Goal: Submit feedback/report problem

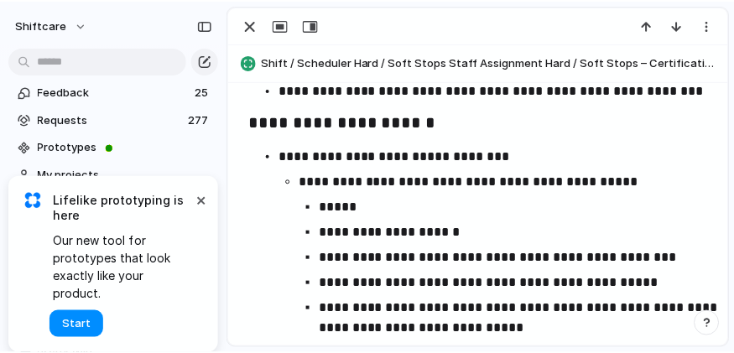
scroll to position [2905, 0]
